Goal: Information Seeking & Learning: Understand process/instructions

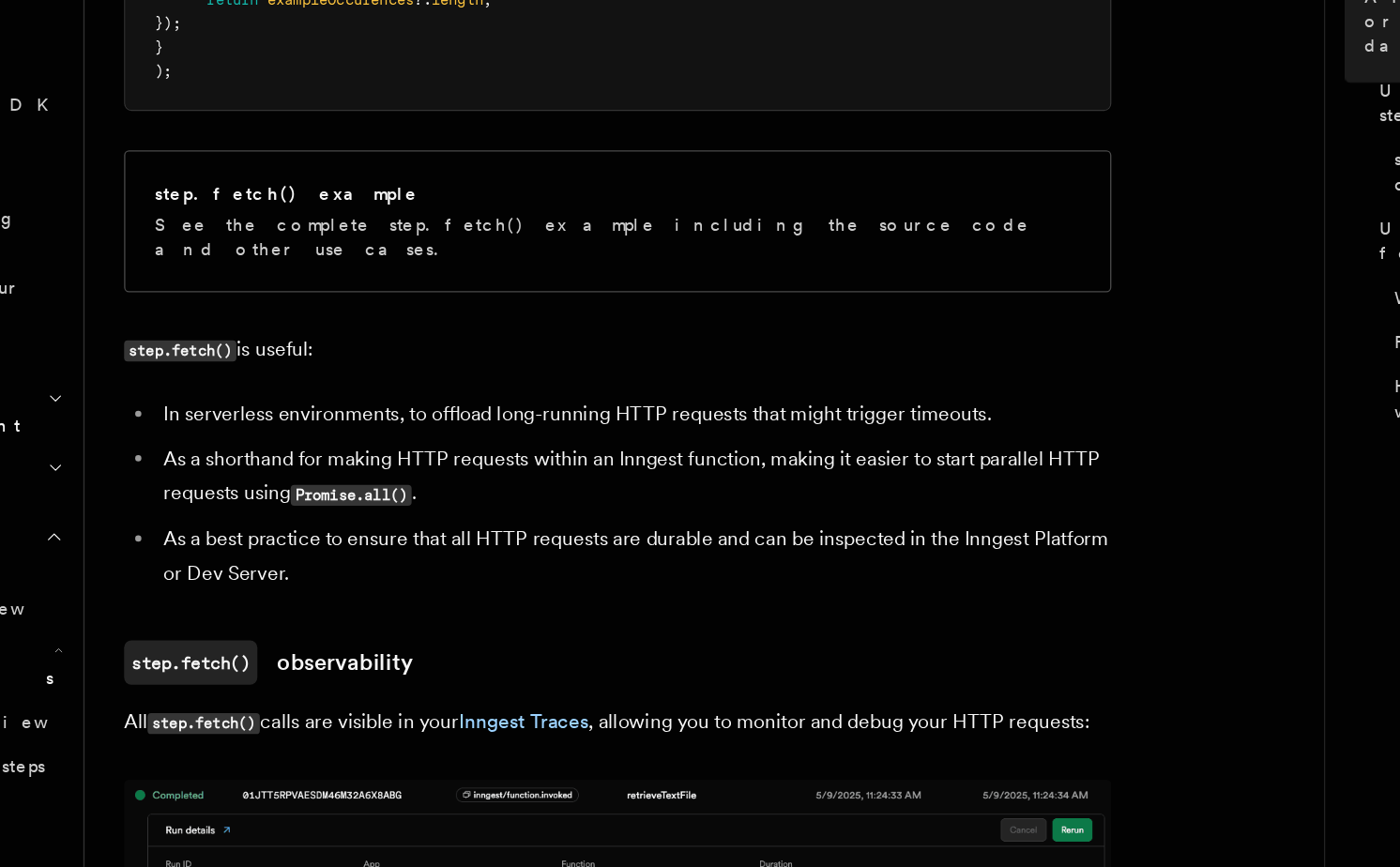
scroll to position [971, 0]
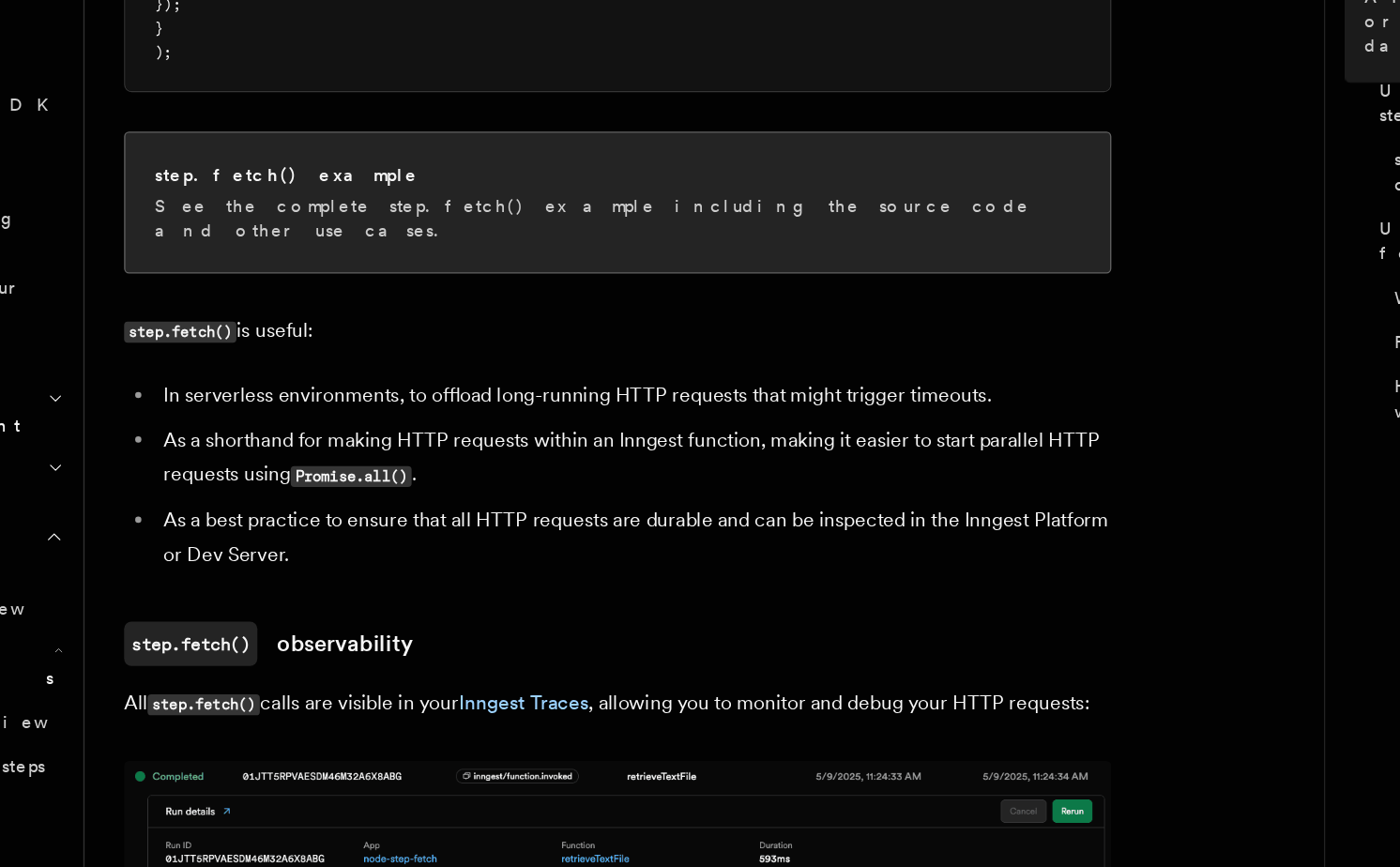
click at [362, 344] on h2 "step.fetch() example" at bounding box center [386, 341] width 200 height 19
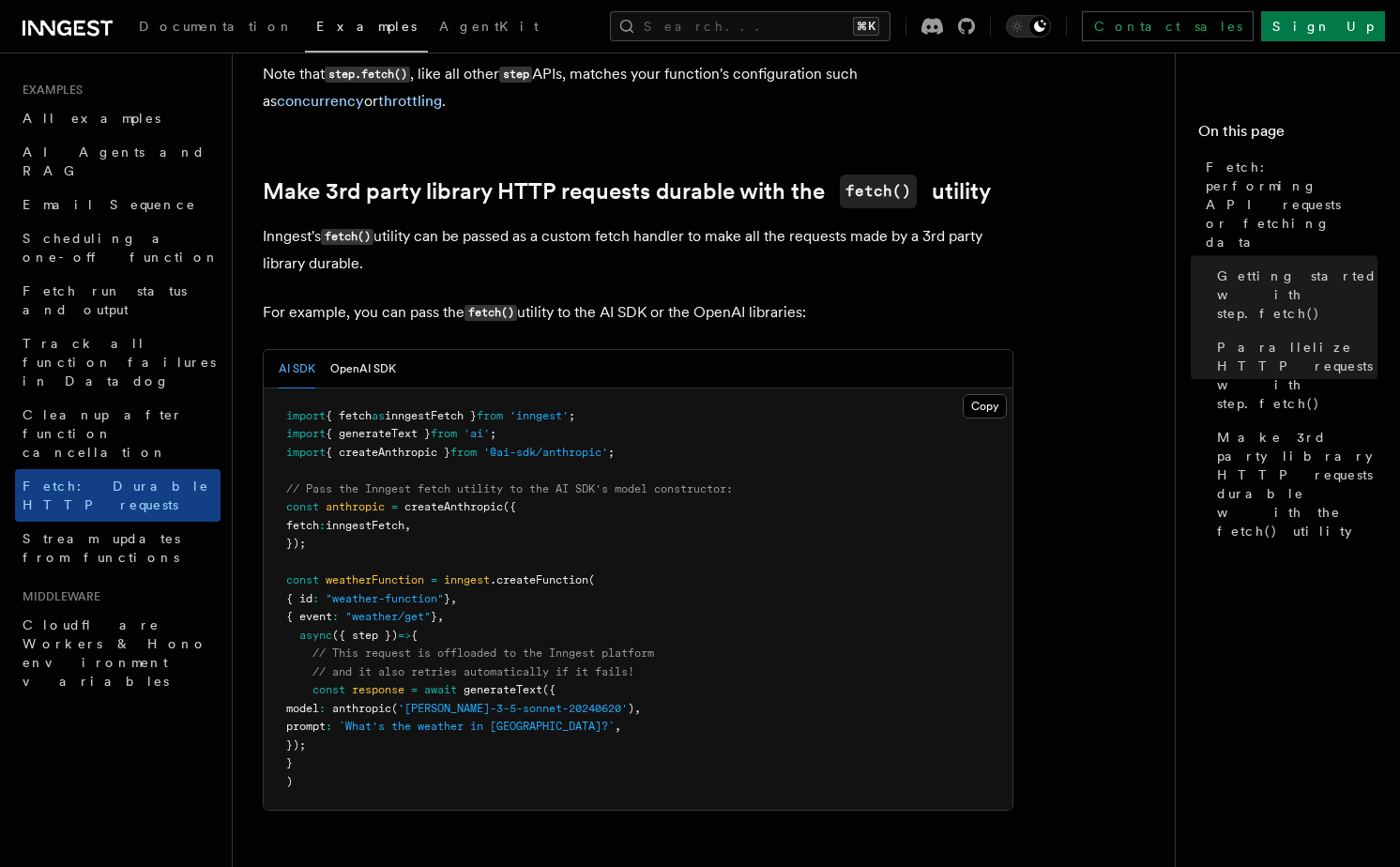
scroll to position [1536, 0]
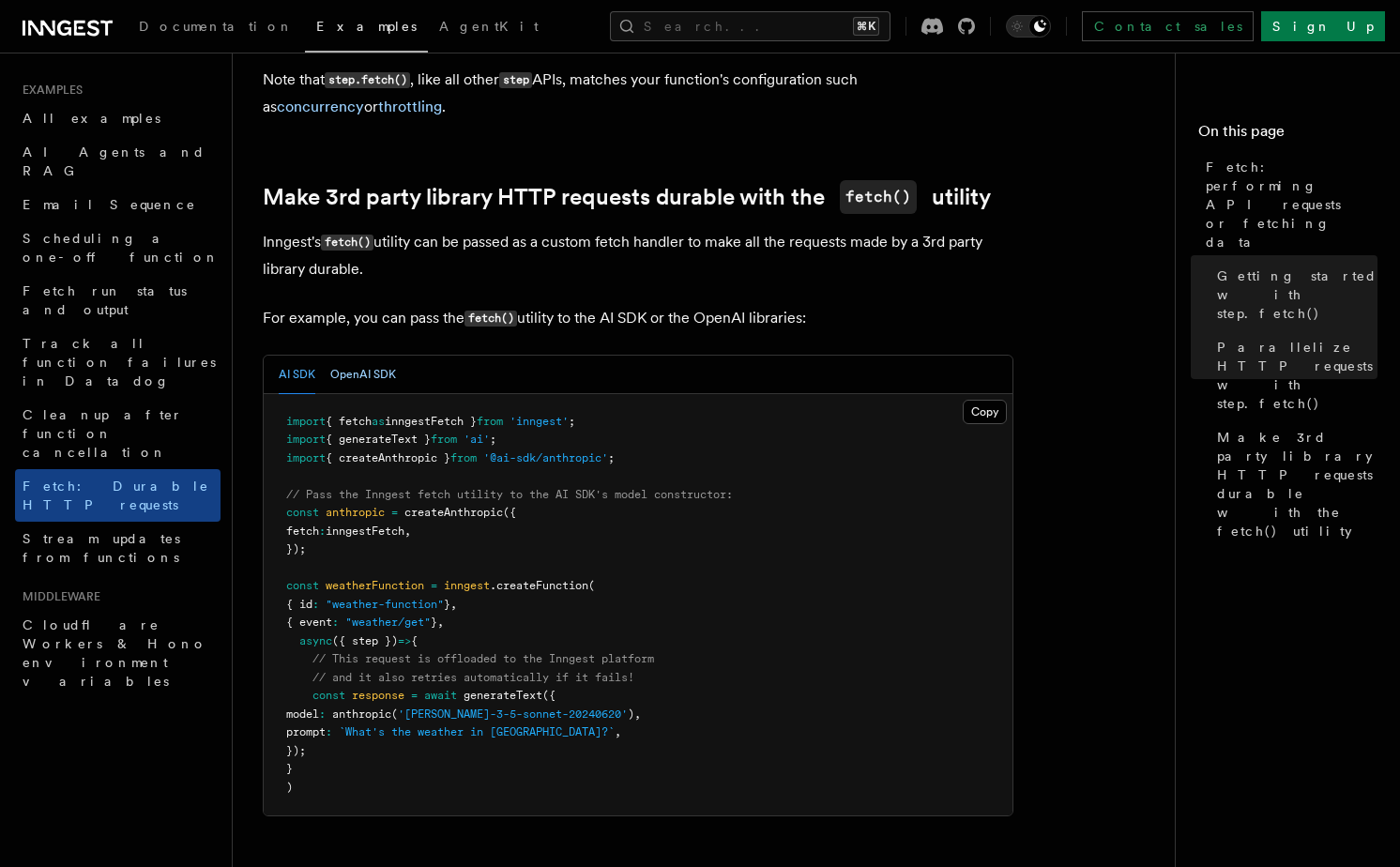
click at [341, 373] on button "OpenAI SDK" at bounding box center [363, 375] width 66 height 39
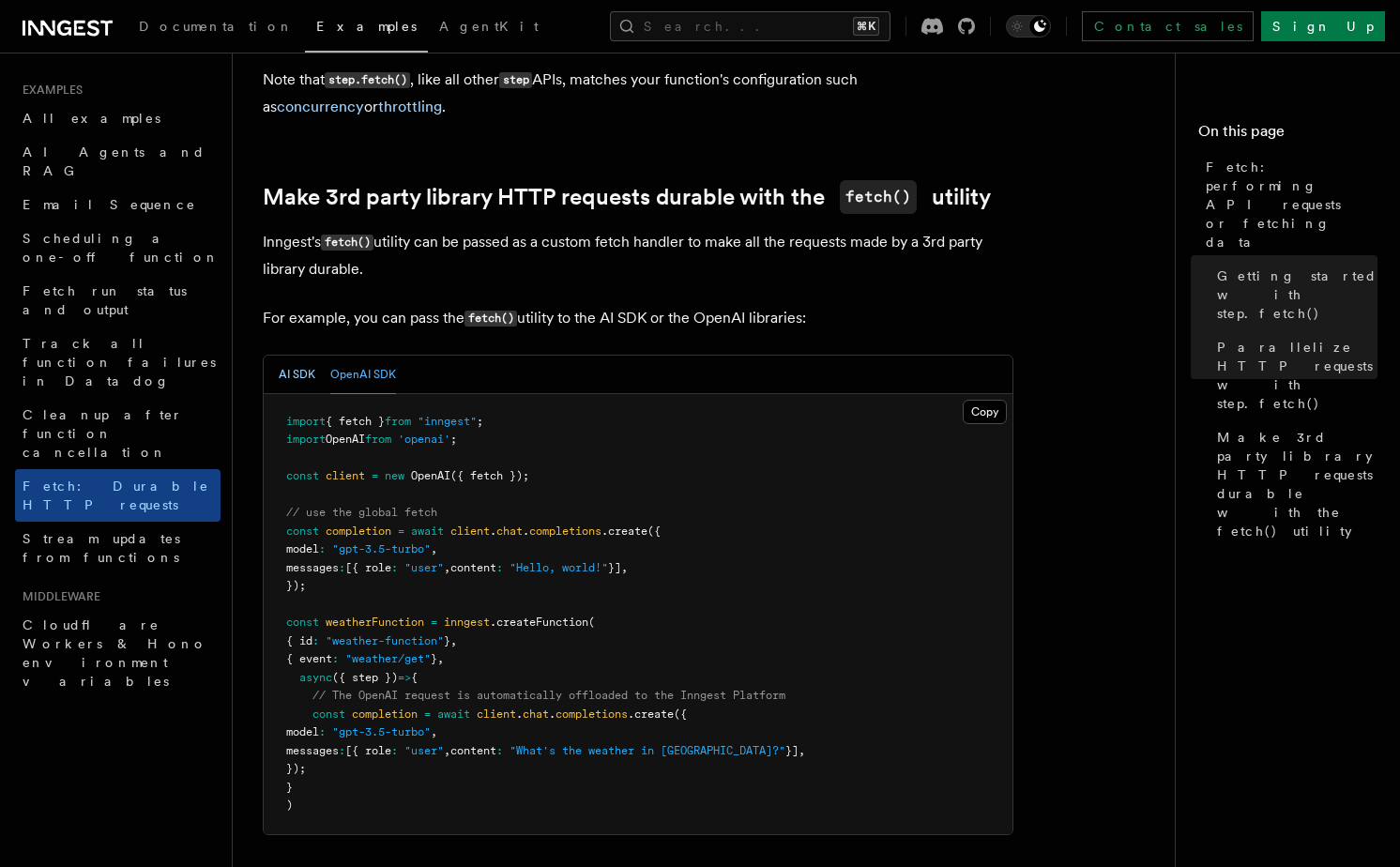
click at [313, 376] on button "AI SDK" at bounding box center [296, 375] width 37 height 39
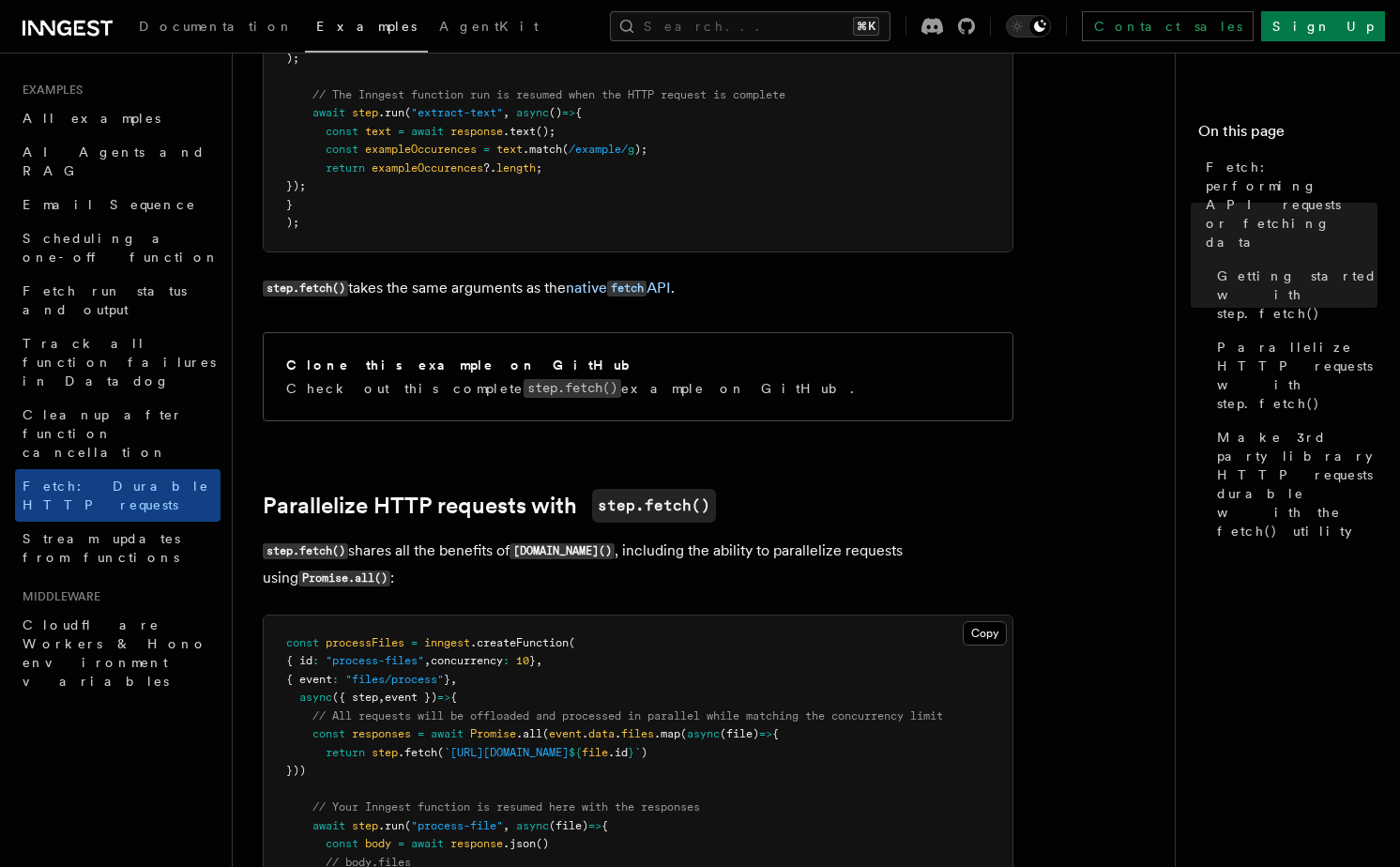
scroll to position [631, 0]
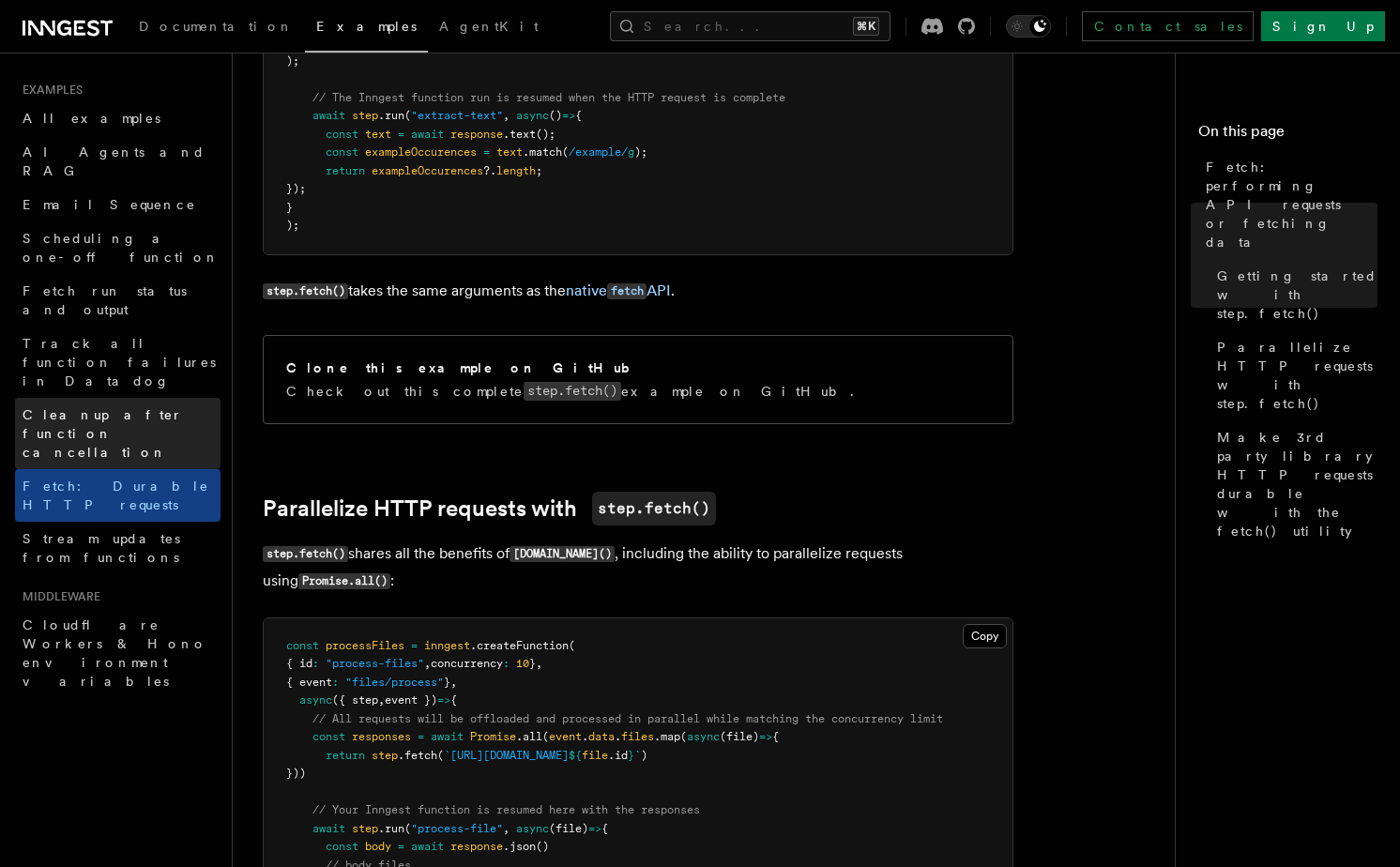
click at [86, 408] on span "Cleanup after function cancellation" at bounding box center [103, 434] width 161 height 53
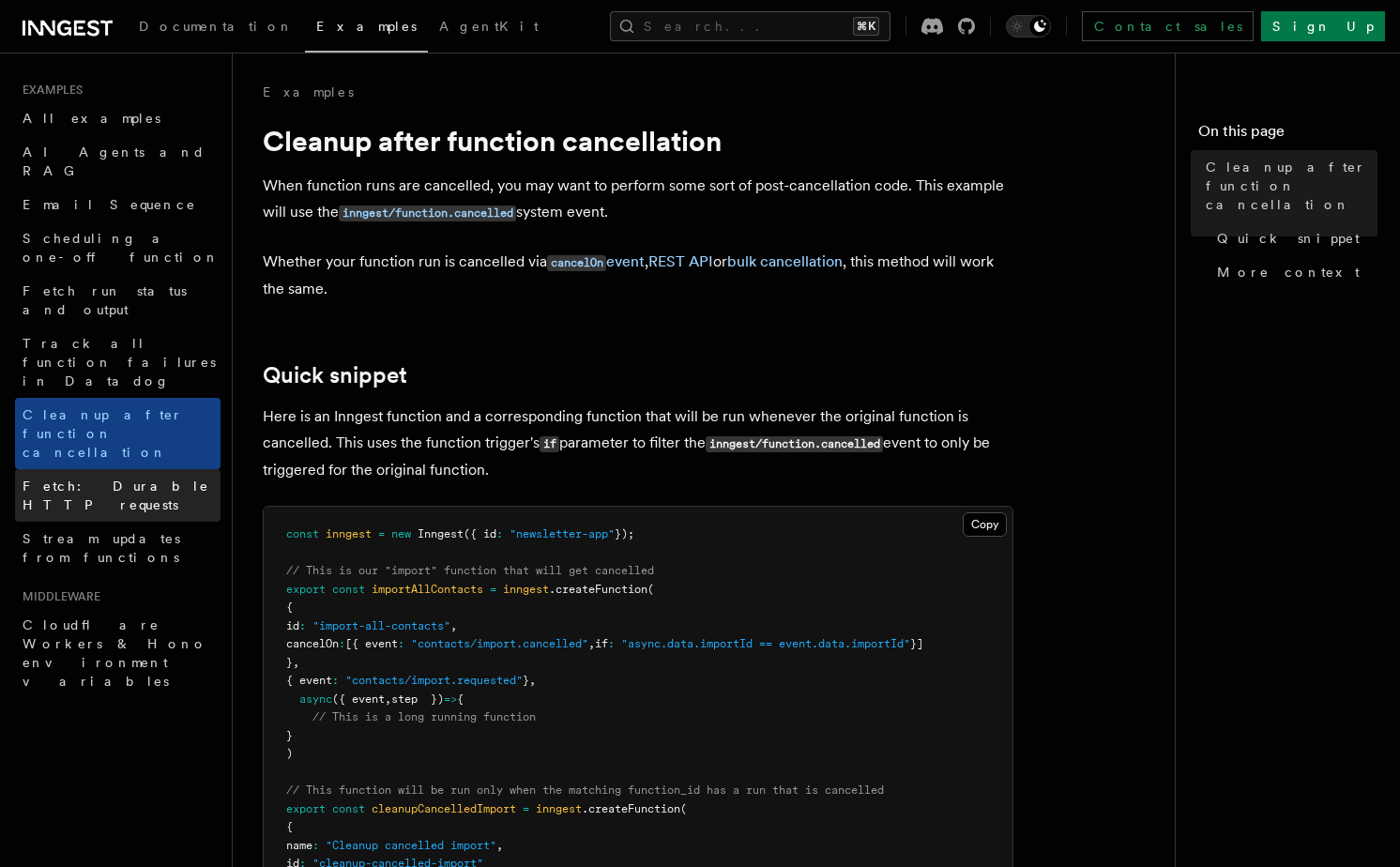
click at [93, 479] on span "Fetch: Durable HTTP requests" at bounding box center [116, 496] width 186 height 34
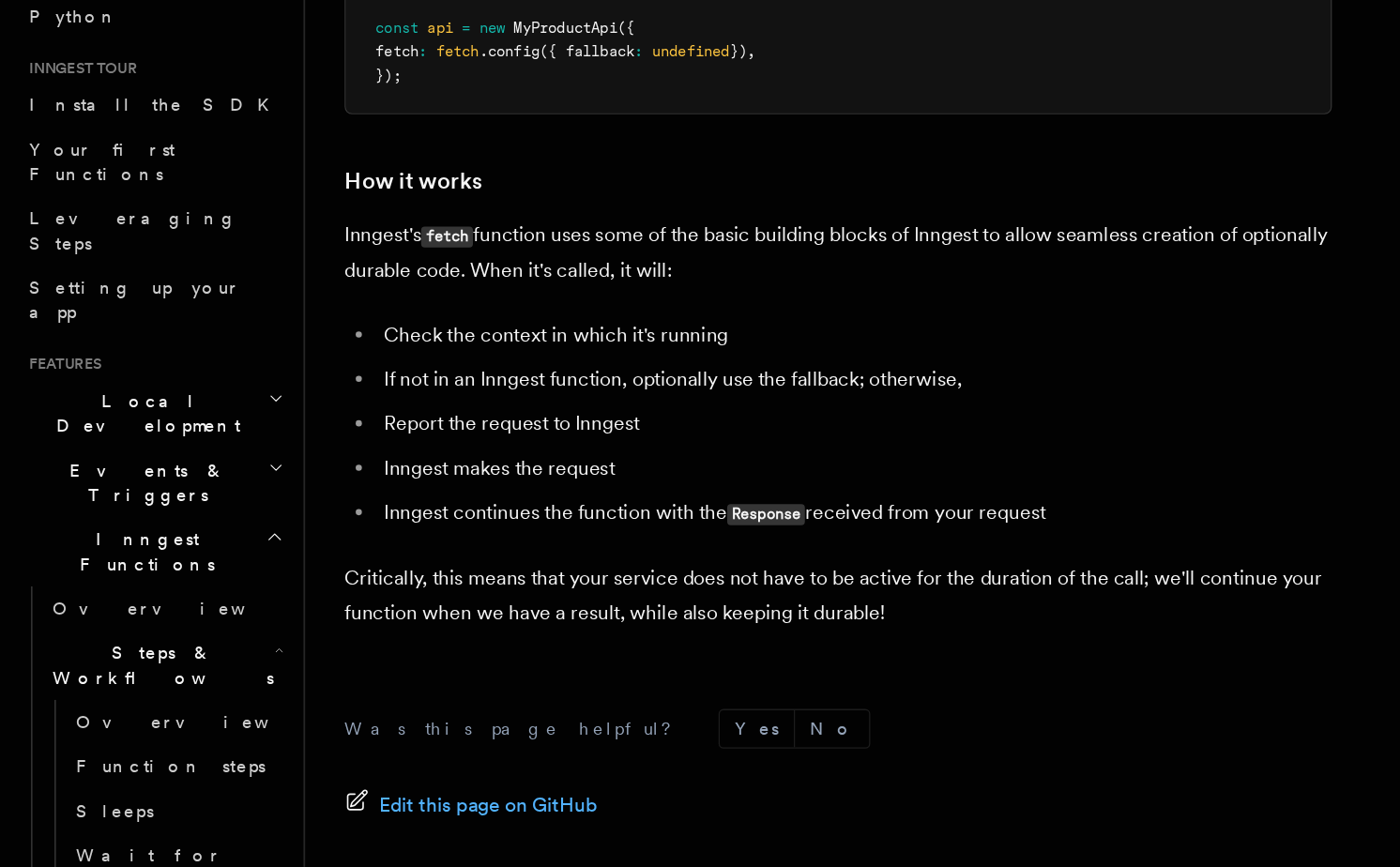
scroll to position [4399, 0]
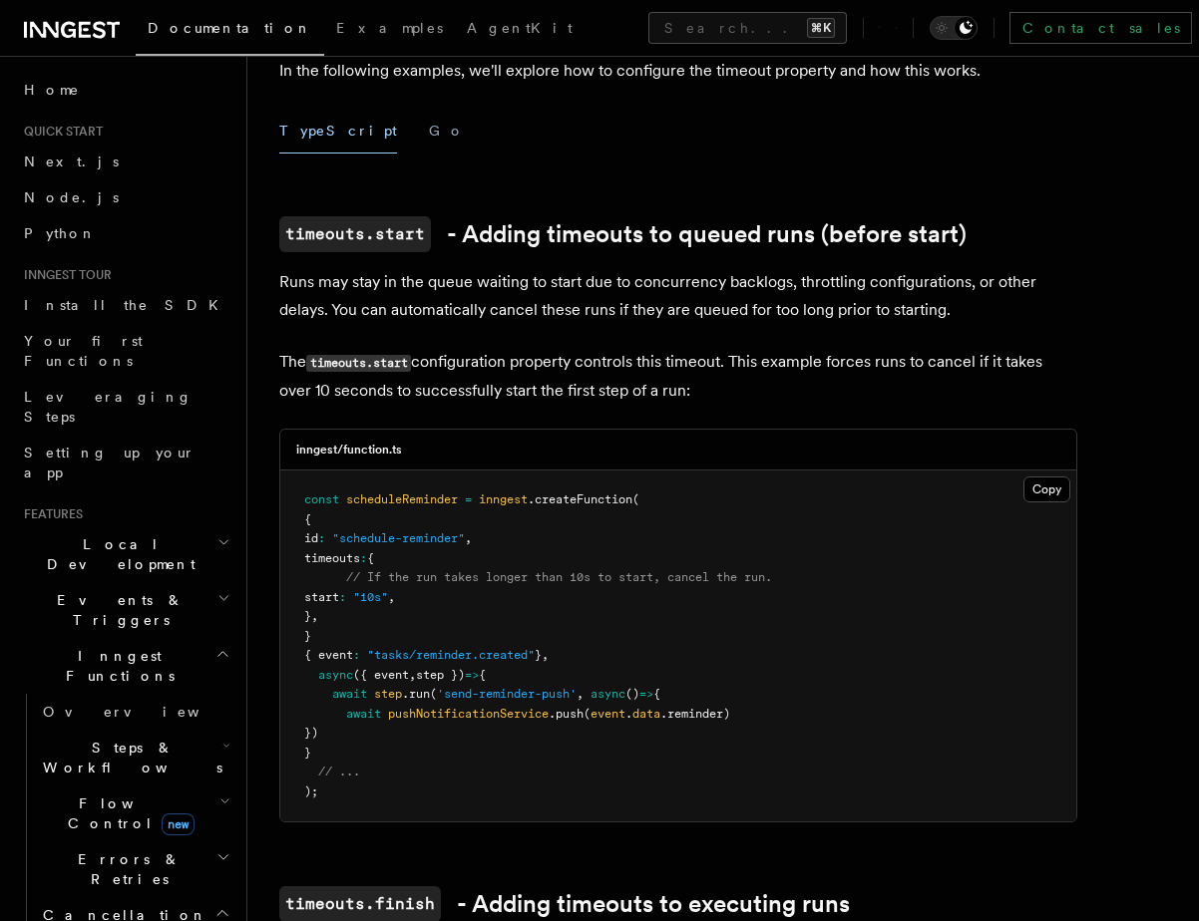
scroll to position [329, 0]
